Goal: Task Accomplishment & Management: Manage account settings

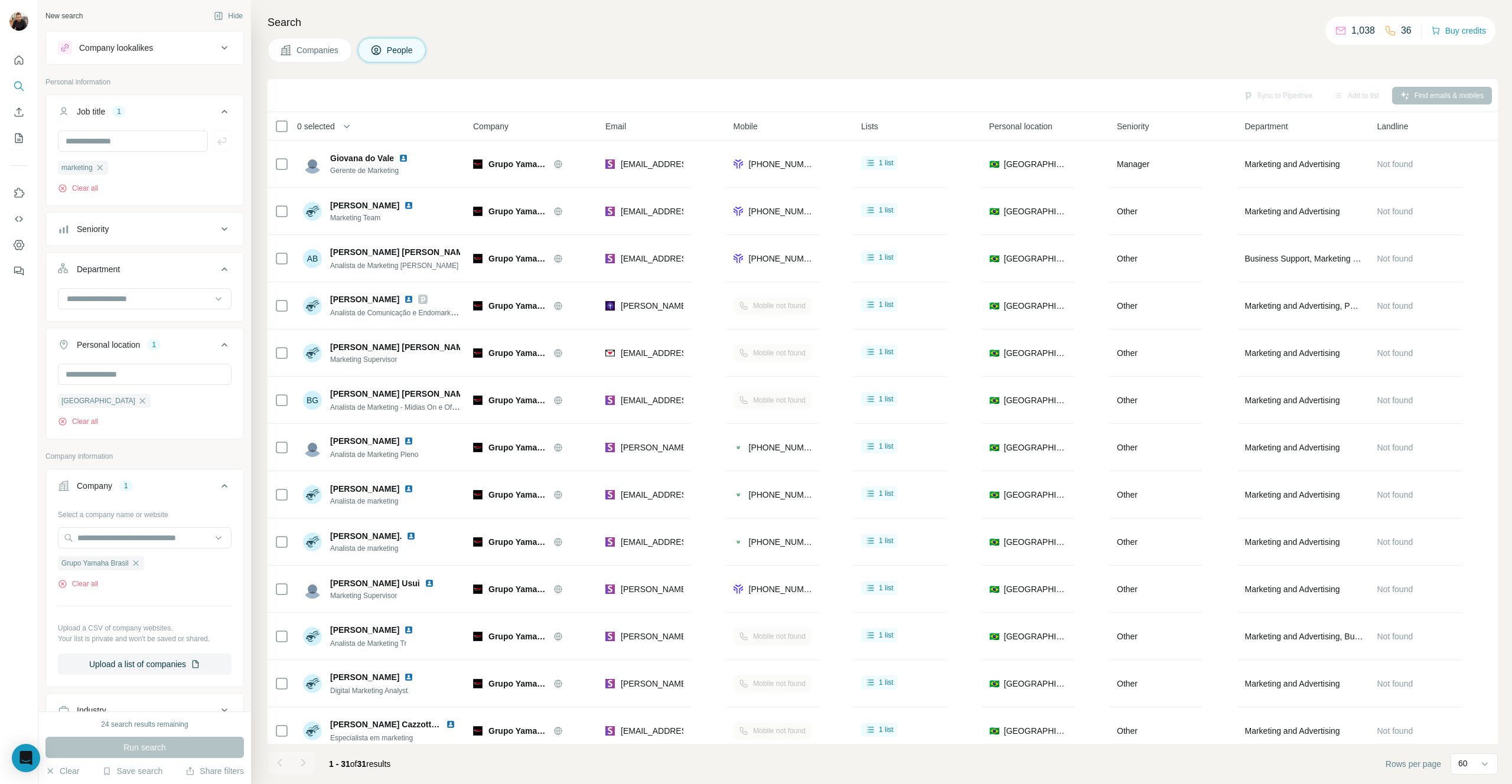
click at [289, 129] on div "0 selected" at bounding box center [311, 127] width 46 height 12
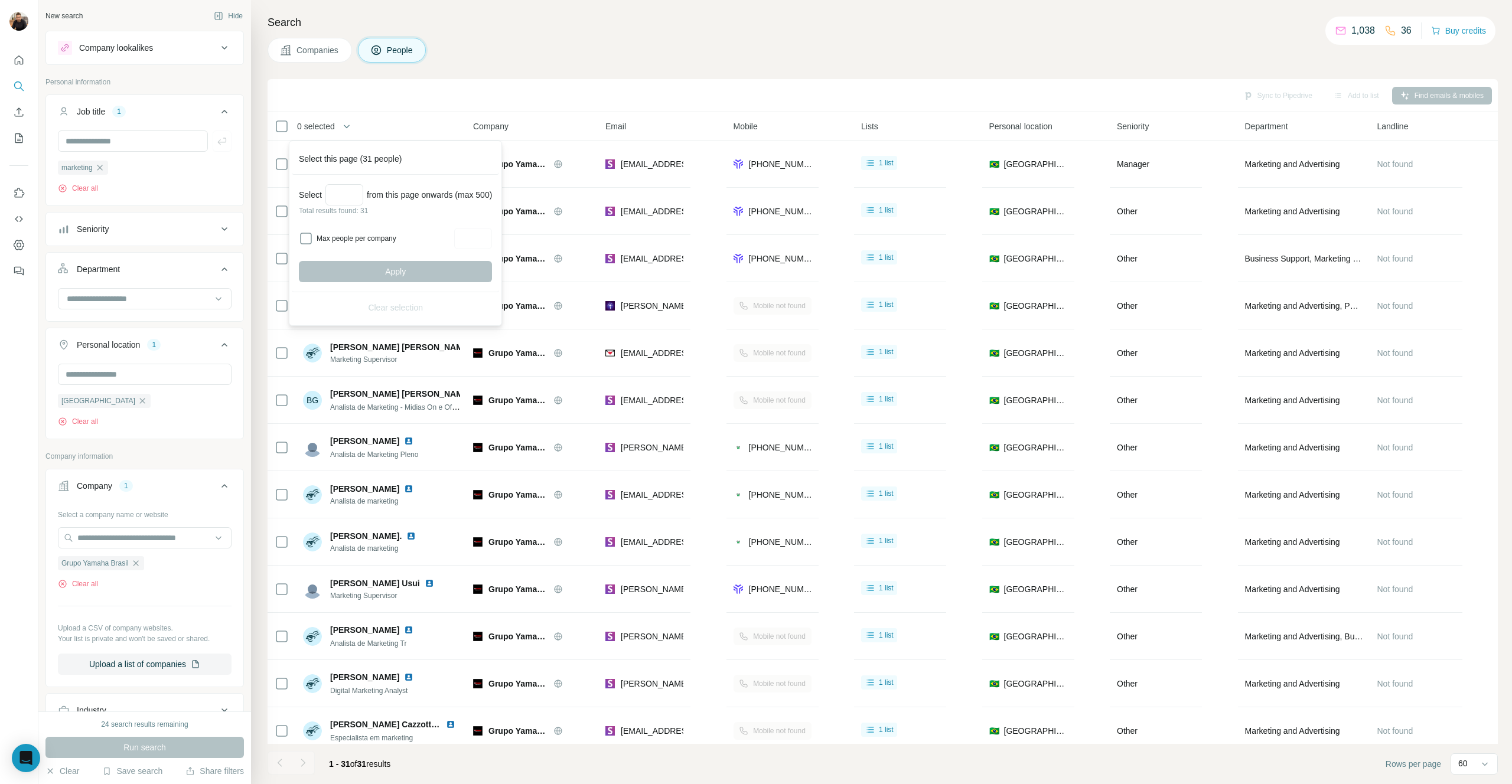
click at [294, 124] on div "0 selected" at bounding box center [311, 127] width 46 height 12
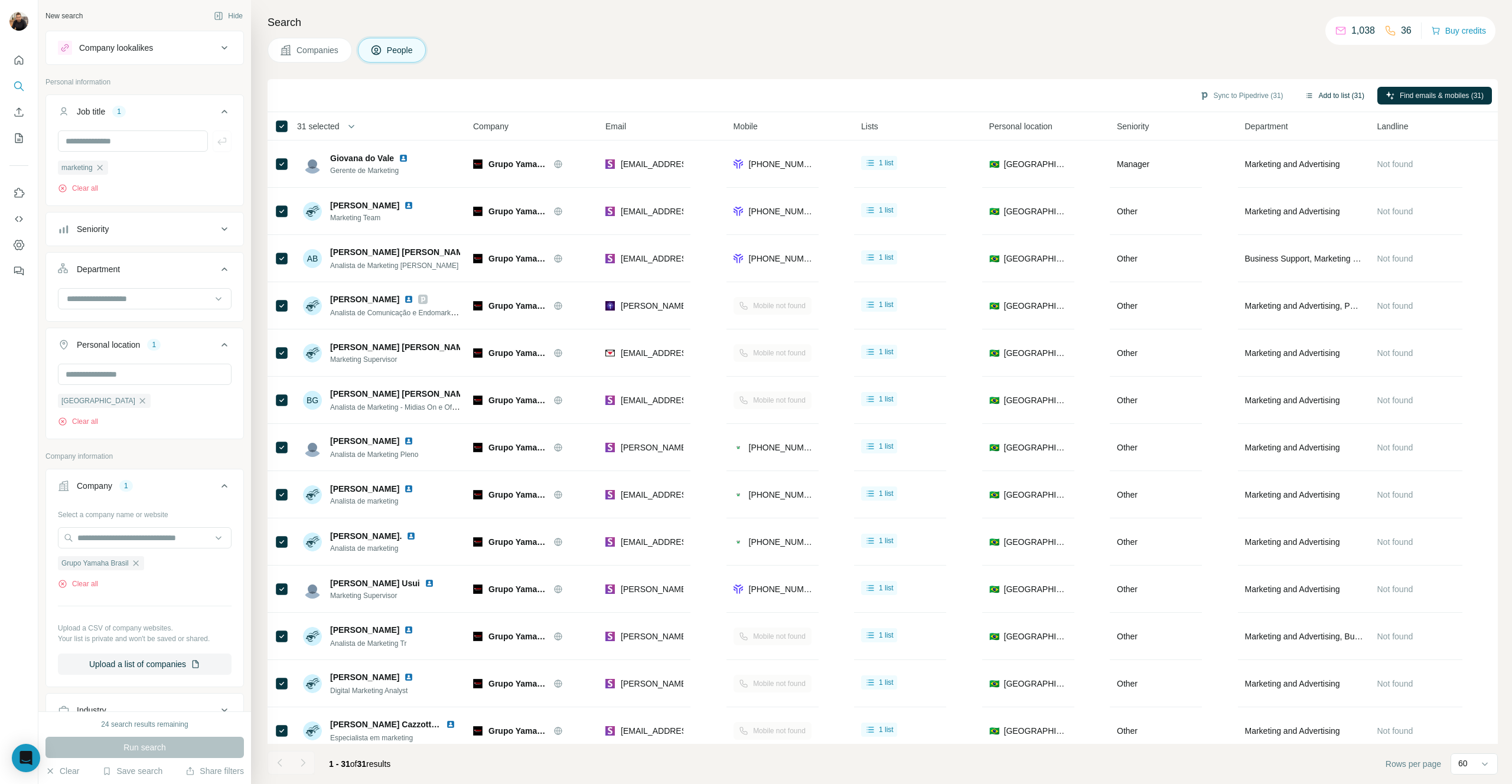
click at [1329, 98] on button "Add to list (31)" at bounding box center [1334, 96] width 76 height 18
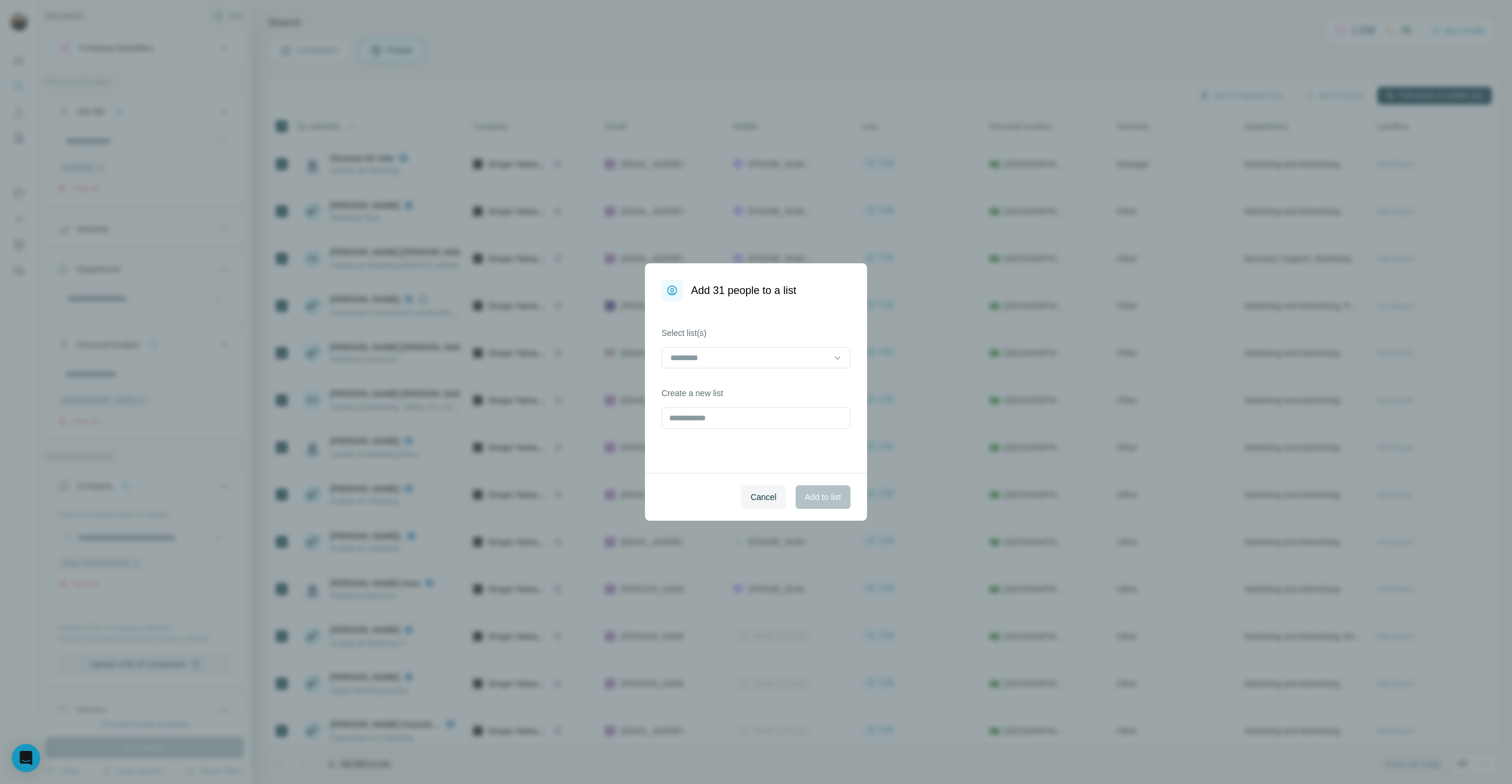
click at [1296, 95] on div "Add 31 people to a list Select list(s) Create a new list Cancel Add to list" at bounding box center [756, 392] width 1512 height 784
click at [708, 357] on input at bounding box center [748, 357] width 159 height 13
click at [744, 333] on label "Select list(s)" at bounding box center [756, 333] width 189 height 12
click at [720, 419] on input "text" at bounding box center [756, 418] width 189 height 21
type input "******"
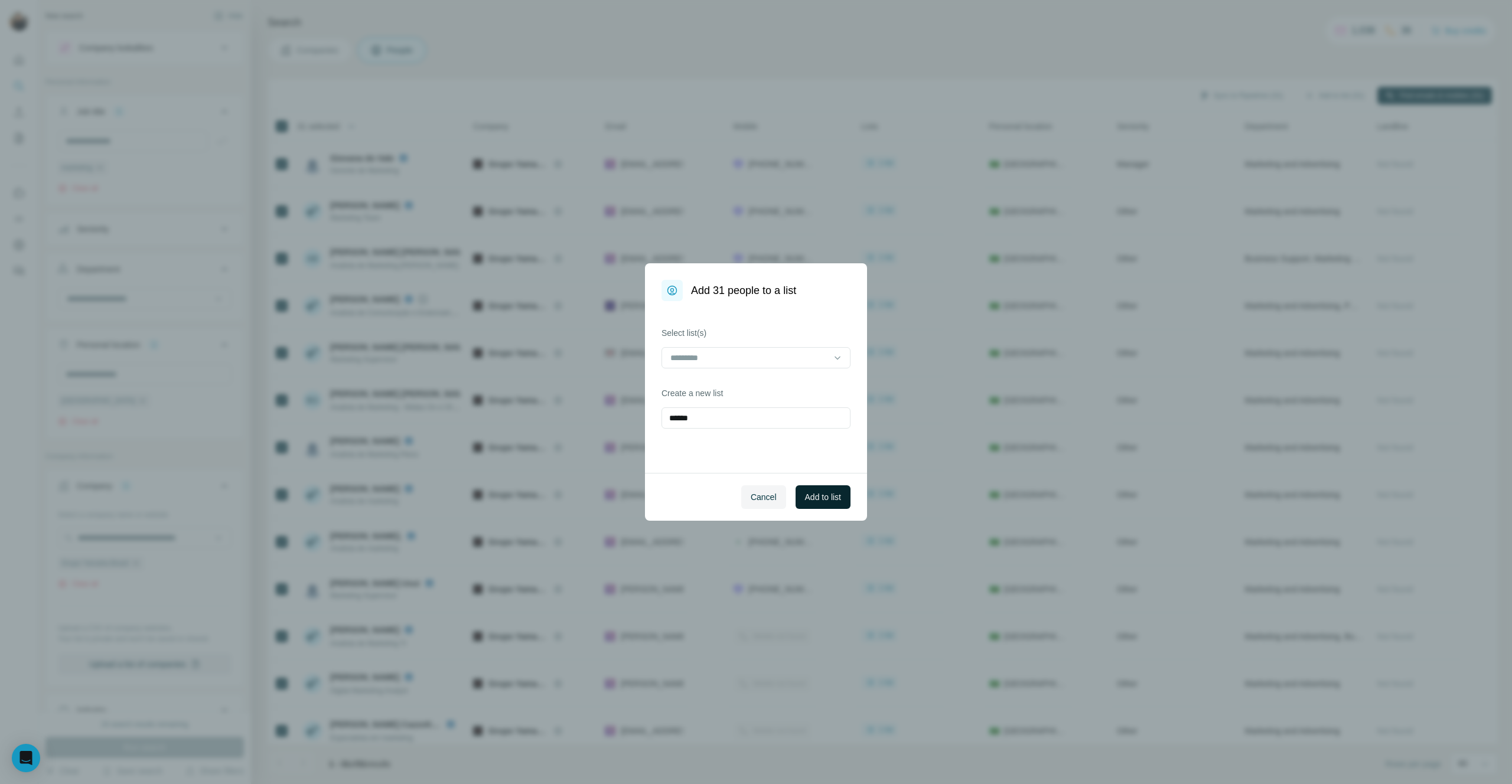
click at [841, 493] on button "Add to list" at bounding box center [823, 497] width 55 height 23
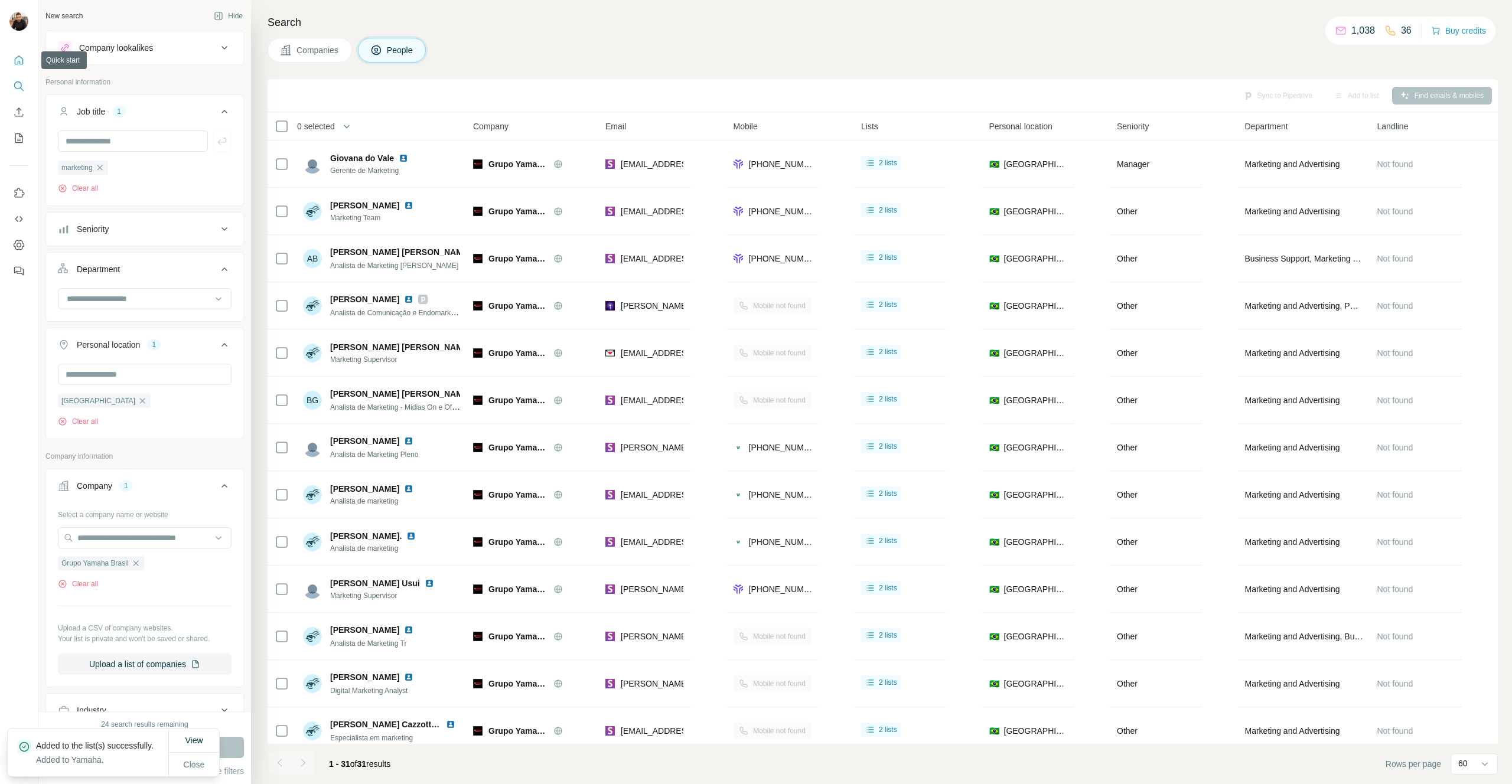
click at [23, 59] on icon "Quick start" at bounding box center [19, 60] width 12 height 12
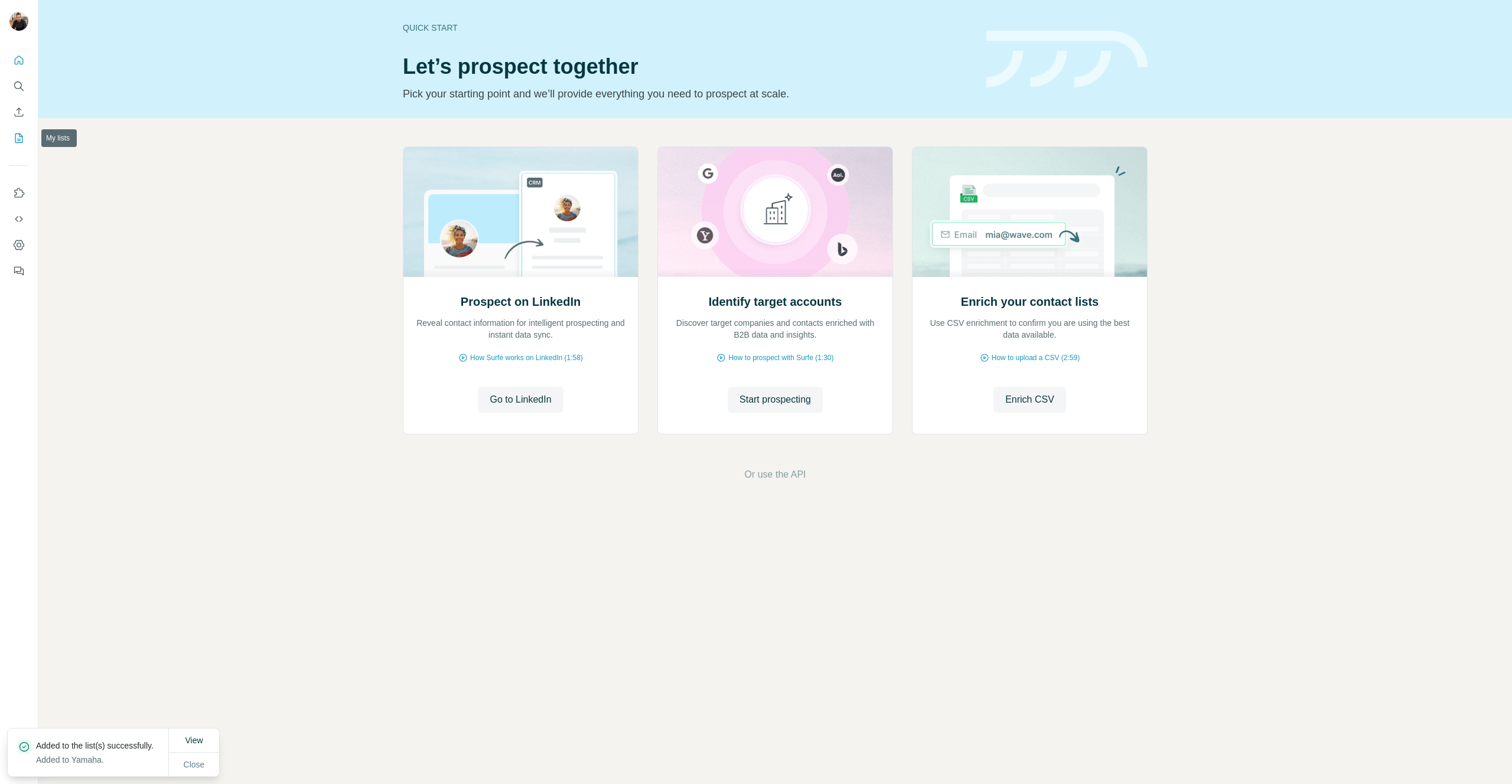
click at [20, 138] on icon "My lists" at bounding box center [20, 137] width 6 height 8
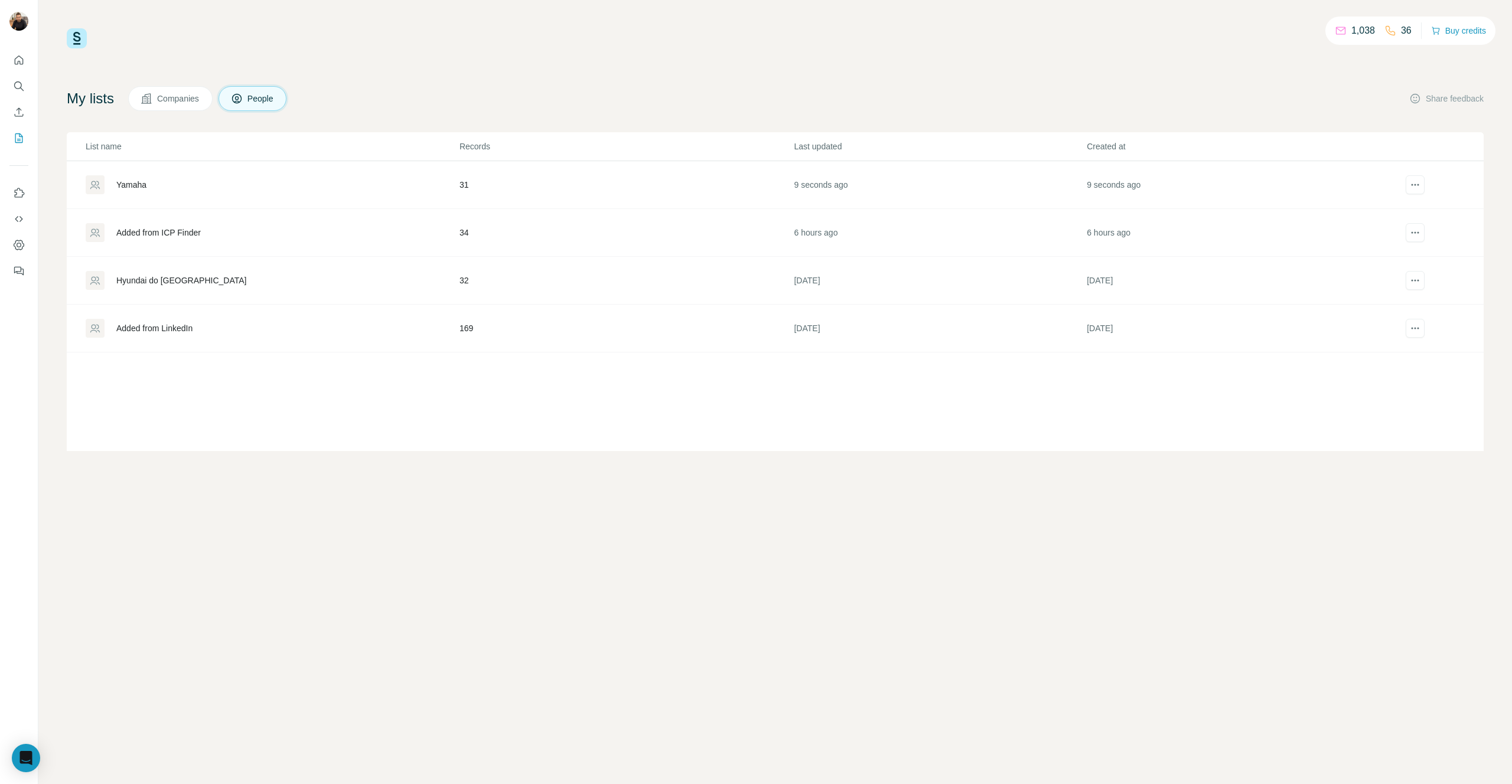
click at [135, 184] on div "Yamaha" at bounding box center [131, 184] width 30 height 12
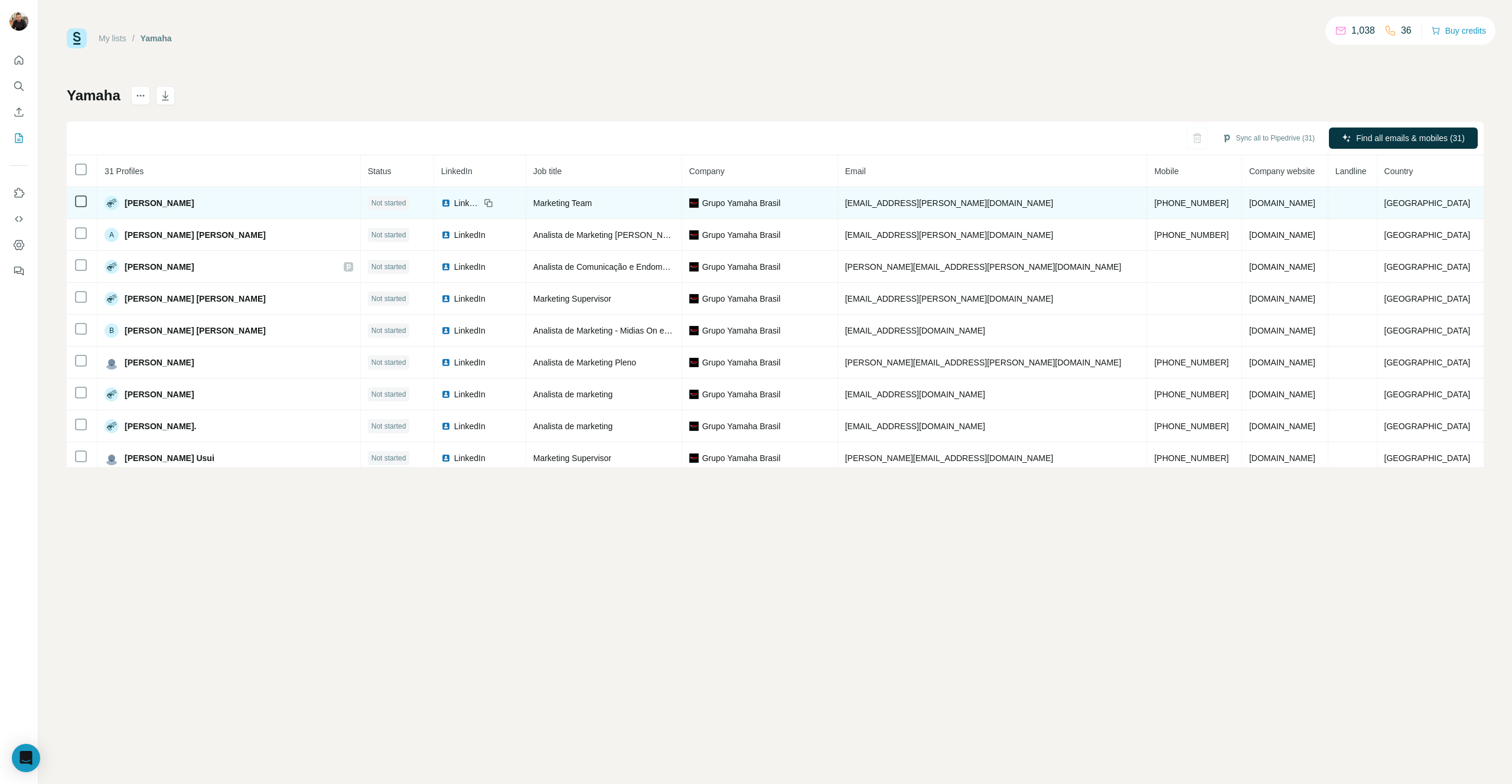
click at [373, 204] on span "Not started" at bounding box center [389, 203] width 35 height 11
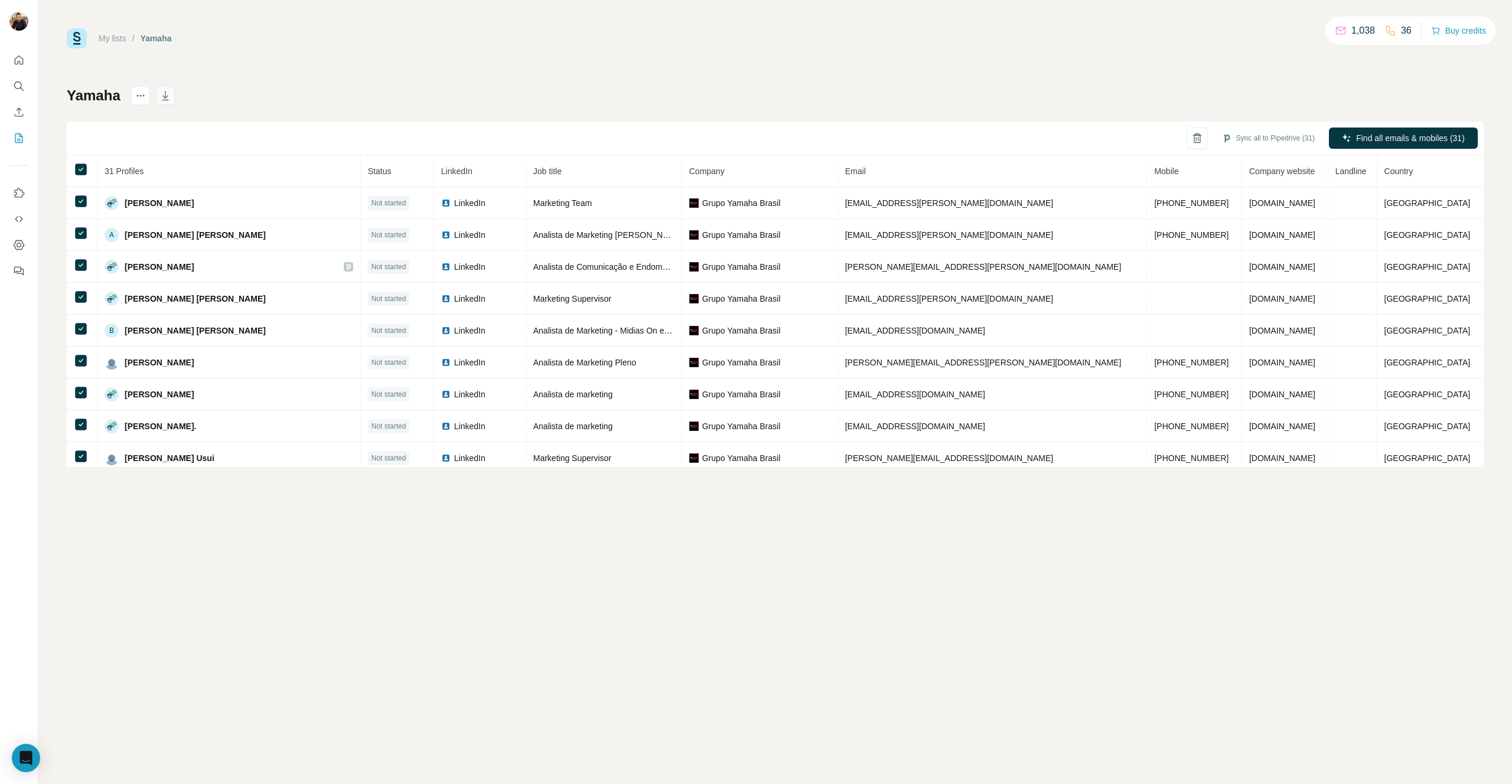
click at [166, 99] on icon "button" at bounding box center [165, 96] width 12 height 12
click at [173, 96] on button "button" at bounding box center [165, 95] width 19 height 19
